Goal: Information Seeking & Learning: Learn about a topic

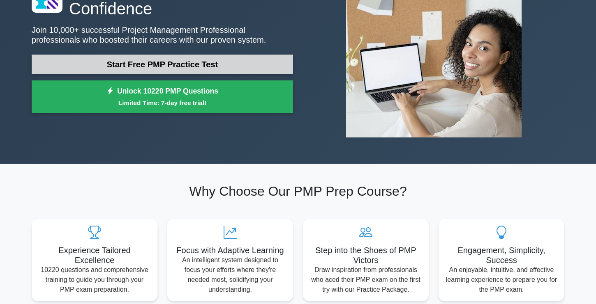
scroll to position [95, 0]
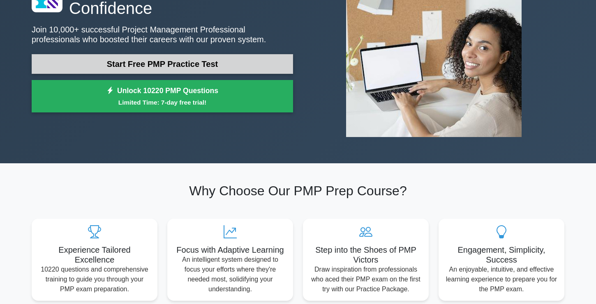
click at [145, 70] on link "Start Free PMP Practice Test" at bounding box center [162, 64] width 261 height 20
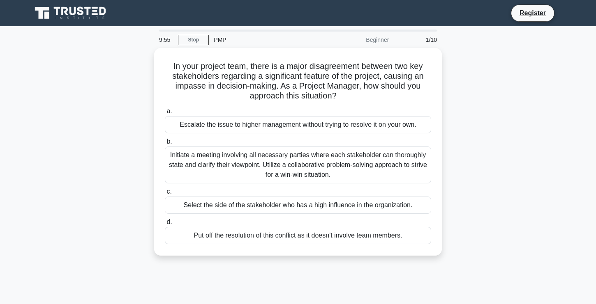
click at [145, 70] on div "In your project team, there is a major disagreement between two key stakeholder…" at bounding box center [298, 157] width 542 height 218
click at [199, 40] on link "Stop" at bounding box center [193, 40] width 31 height 10
